Goal: Information Seeking & Learning: Compare options

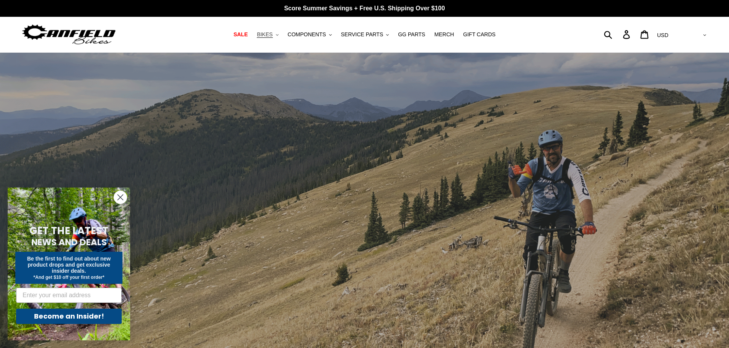
click at [272, 35] on span "BIKES" at bounding box center [265, 34] width 16 height 7
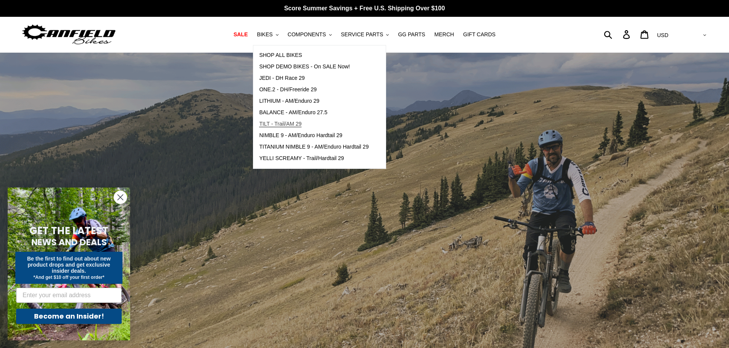
click at [280, 125] on span "TILT - Trail/AM 29" at bounding box center [280, 124] width 42 height 7
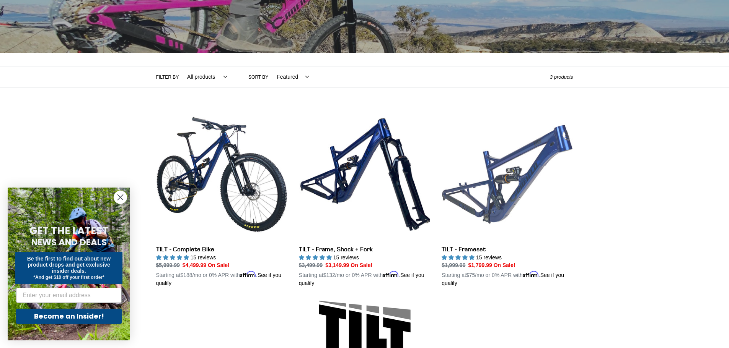
click at [462, 181] on link "TILT - Frameset" at bounding box center [506, 198] width 131 height 179
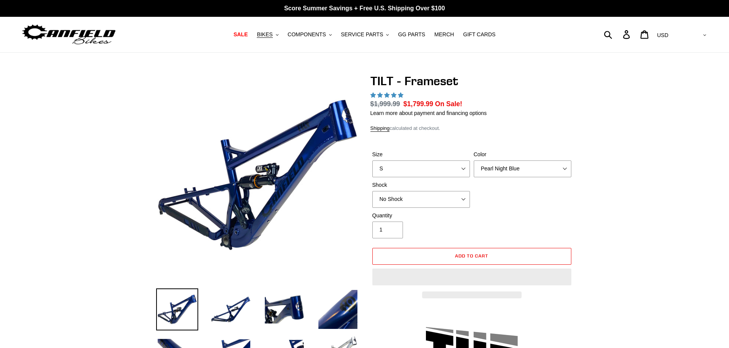
select select "highest-rating"
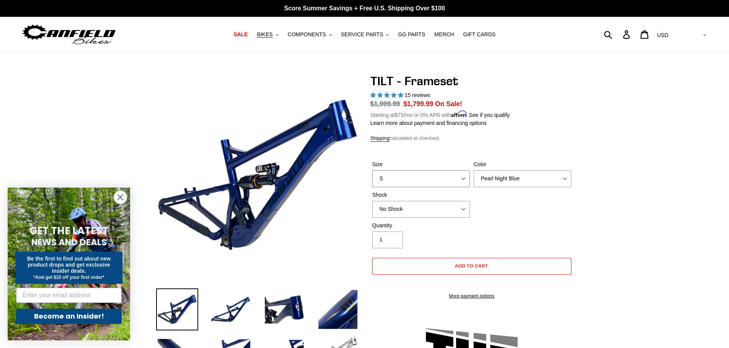
click at [450, 182] on select "S M L XL" at bounding box center [421, 179] width 98 height 17
select select "M"
click at [372, 171] on select "S M L XL" at bounding box center [421, 179] width 98 height 17
click at [499, 175] on select "Pearl Night Blue Stealth Silver" at bounding box center [523, 179] width 98 height 17
click at [474, 171] on select "Pearl Night Blue Stealth Silver" at bounding box center [523, 179] width 98 height 17
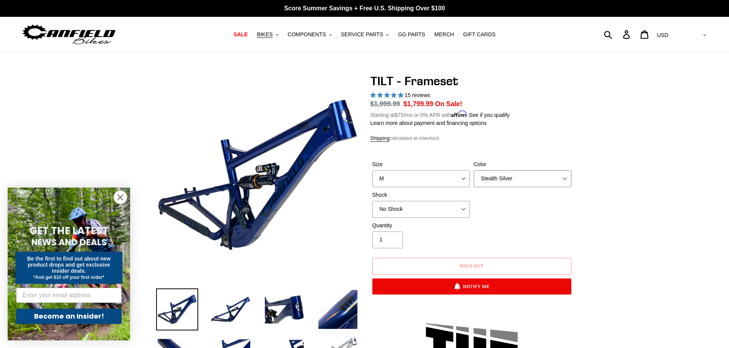
click at [506, 176] on select "Pearl Night Blue Stealth Silver" at bounding box center [523, 179] width 98 height 17
select select "Pearl Night Blue"
click at [474, 171] on select "Pearl Night Blue Stealth Silver" at bounding box center [523, 179] width 98 height 17
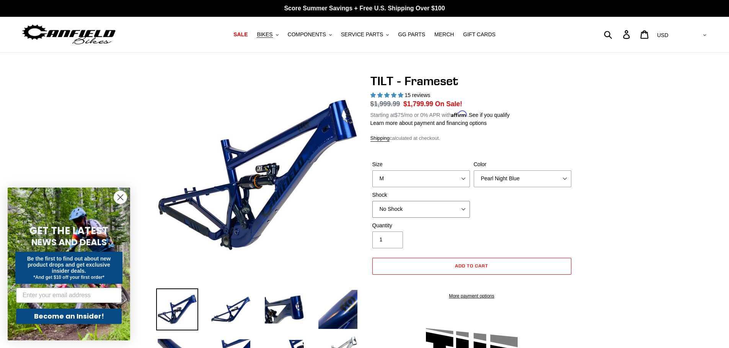
click at [431, 208] on select "No Shock Cane Creek DB Kitsuma Air RockShox Deluxe Ultimate Fox FLOAT X EXT Sto…" at bounding box center [421, 209] width 98 height 17
click at [372, 201] on select "No Shock Cane Creek DB Kitsuma Air RockShox Deluxe Ultimate Fox FLOAT X EXT Sto…" at bounding box center [421, 209] width 98 height 17
click at [438, 211] on select "No Shock Cane Creek DB Kitsuma Air RockShox Deluxe Ultimate Fox FLOAT X EXT Sto…" at bounding box center [421, 209] width 98 height 17
click at [372, 201] on select "No Shock Cane Creek DB Kitsuma Air RockShox Deluxe Ultimate Fox FLOAT X EXT Sto…" at bounding box center [421, 209] width 98 height 17
click at [433, 207] on select "No Shock Cane Creek DB Kitsuma Air RockShox Deluxe Ultimate Fox FLOAT X EXT Sto…" at bounding box center [421, 209] width 98 height 17
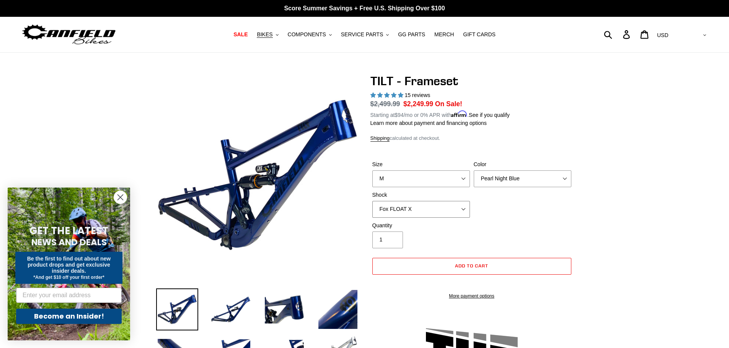
click at [372, 201] on select "No Shock Cane Creek DB Kitsuma Air RockShox Deluxe Ultimate Fox FLOAT X EXT Sto…" at bounding box center [421, 209] width 98 height 17
click at [422, 208] on select "No Shock Cane Creek DB Kitsuma Air RockShox Deluxe Ultimate Fox FLOAT X EXT Sto…" at bounding box center [421, 209] width 98 height 17
click at [372, 201] on select "No Shock Cane Creek DB Kitsuma Air RockShox Deluxe Ultimate Fox FLOAT X EXT Sto…" at bounding box center [421, 209] width 98 height 17
click at [420, 210] on select "No Shock Cane Creek DB Kitsuma Air RockShox Deluxe Ultimate Fox FLOAT X EXT Sto…" at bounding box center [421, 209] width 98 height 17
select select "No Shock"
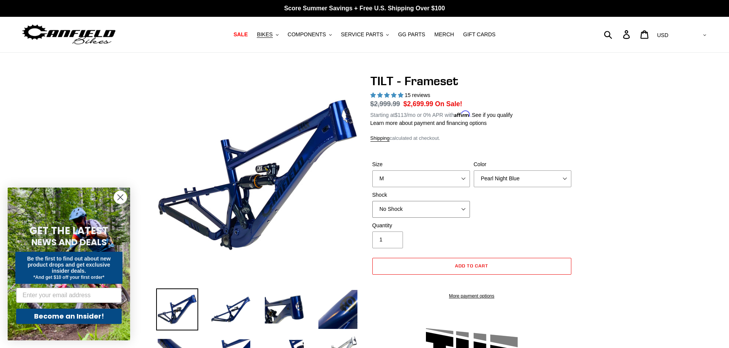
click at [372, 201] on select "No Shock Cane Creek DB Kitsuma Air RockShox Deluxe Ultimate Fox FLOAT X EXT Sto…" at bounding box center [421, 209] width 98 height 17
click at [272, 34] on span "BIKES" at bounding box center [265, 34] width 16 height 7
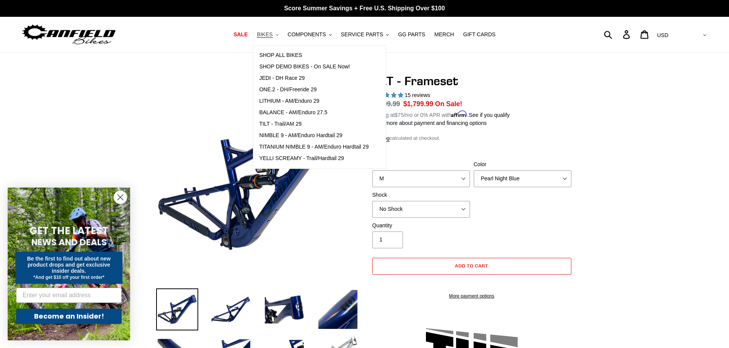
click at [272, 34] on span "BIKES" at bounding box center [265, 34] width 16 height 7
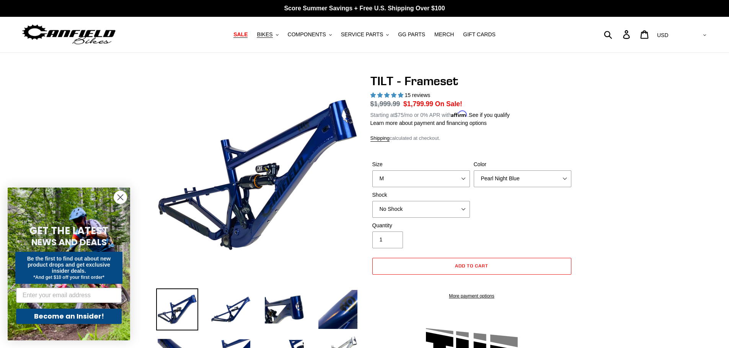
click at [247, 35] on span "SALE" at bounding box center [240, 34] width 14 height 7
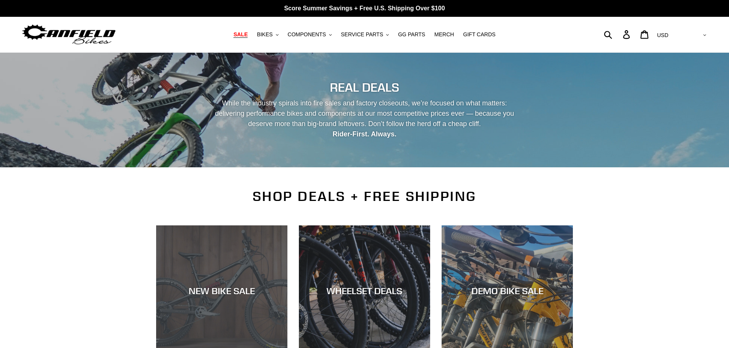
scroll to position [115, 0]
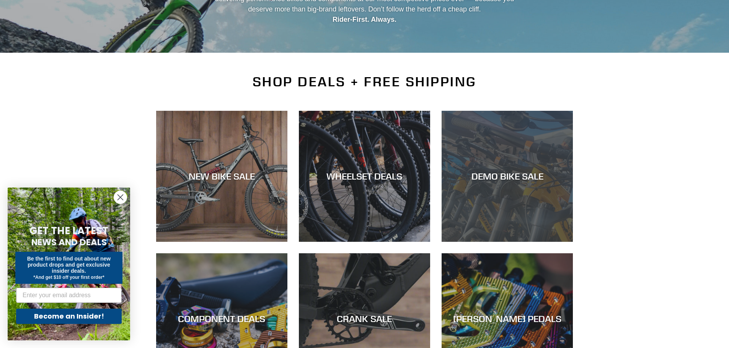
click at [539, 242] on div "DEMO BIKE SALE" at bounding box center [506, 242] width 131 height 0
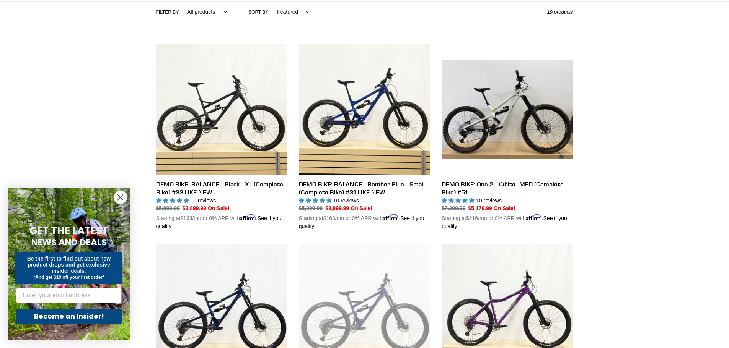
scroll to position [38, 0]
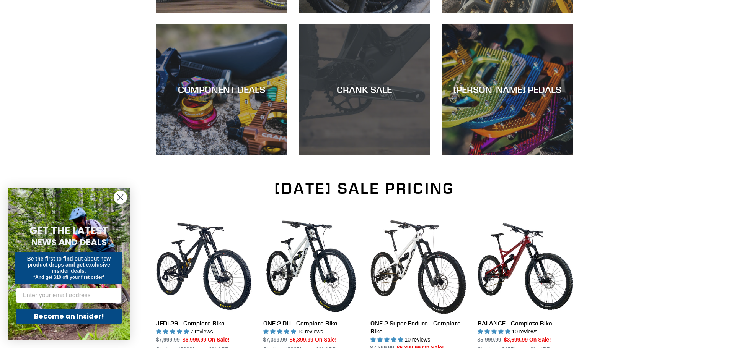
click at [364, 155] on div "CRANK SALE" at bounding box center [364, 155] width 131 height 0
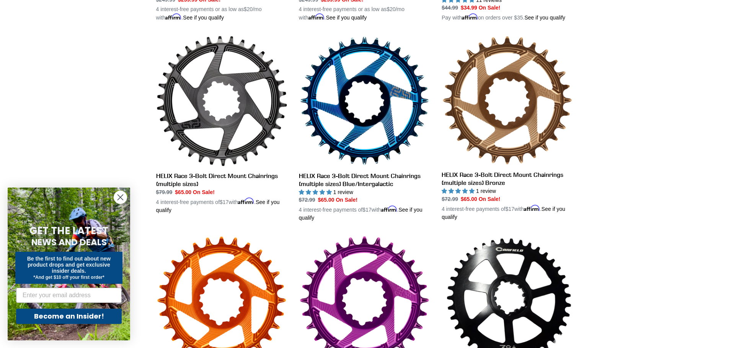
scroll to position [383, 0]
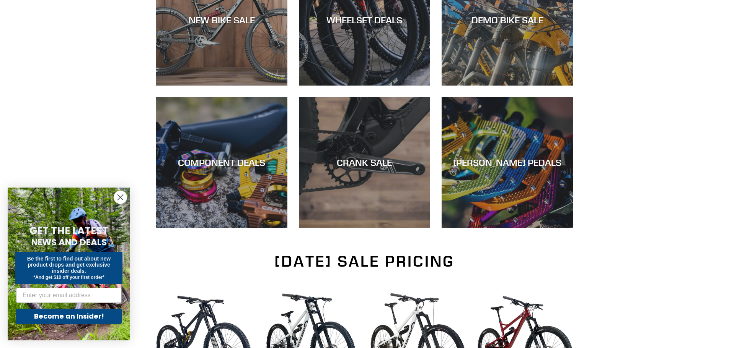
scroll to position [115, 0]
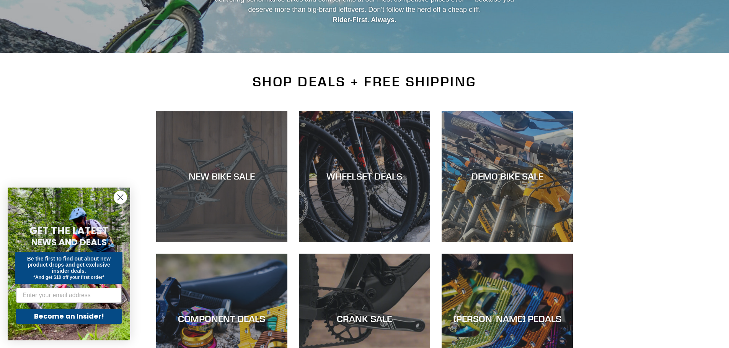
click at [256, 242] on div "NEW BIKE SALE" at bounding box center [221, 242] width 131 height 0
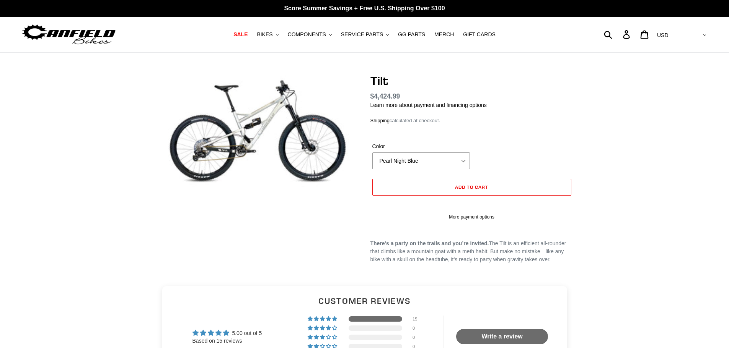
select select "highest-rating"
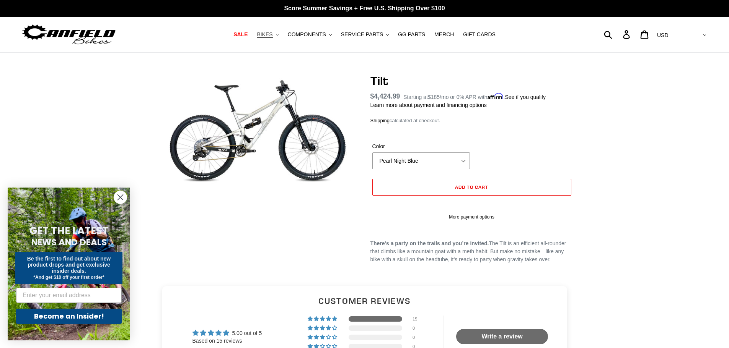
click at [272, 37] on span "BIKES" at bounding box center [265, 34] width 16 height 7
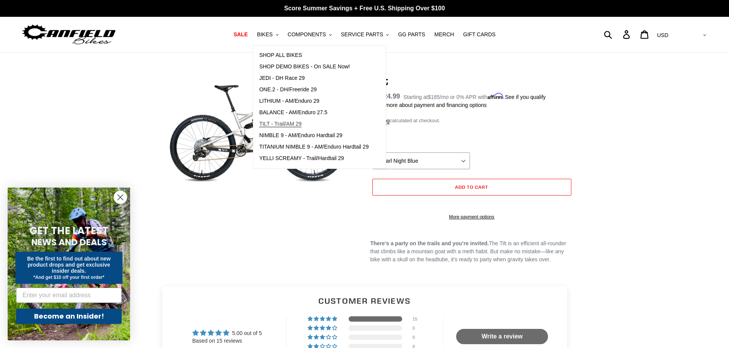
click at [281, 122] on span "TILT - Trail/AM 29" at bounding box center [280, 124] width 42 height 7
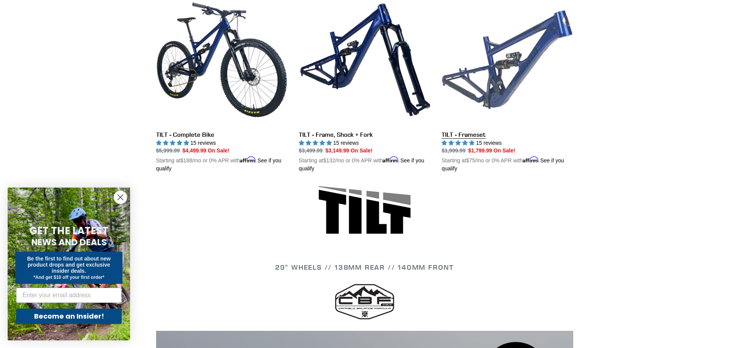
click at [500, 81] on link "TILT - Frameset" at bounding box center [506, 83] width 131 height 179
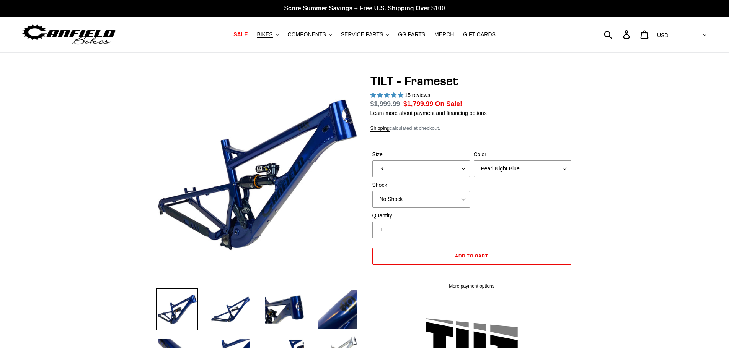
select select "highest-rating"
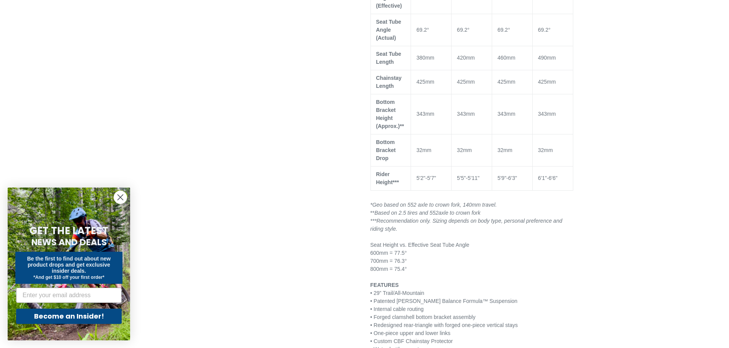
scroll to position [803, 0]
